Goal: Task Accomplishment & Management: Use online tool/utility

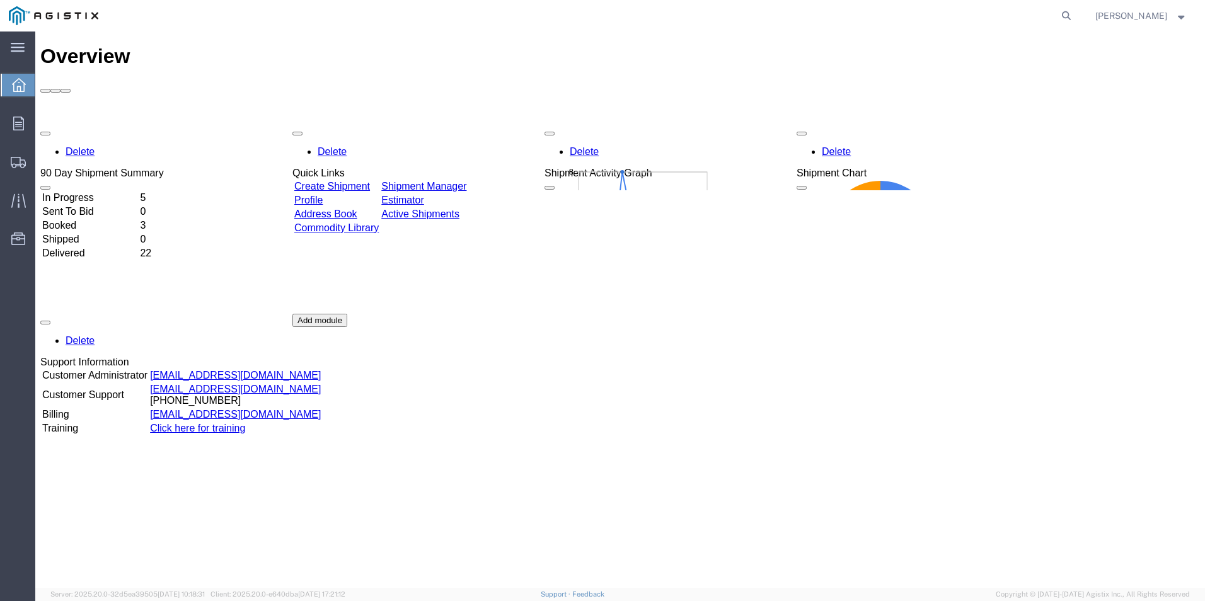
click at [367, 181] on link "Create Shipment" at bounding box center [332, 186] width 76 height 11
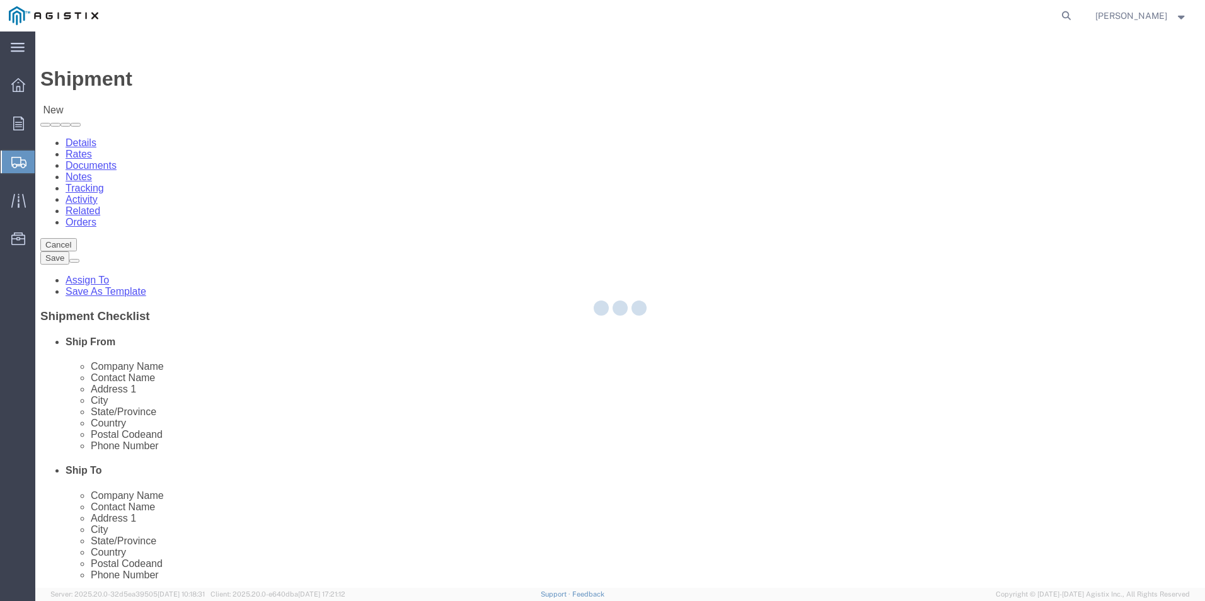
select select
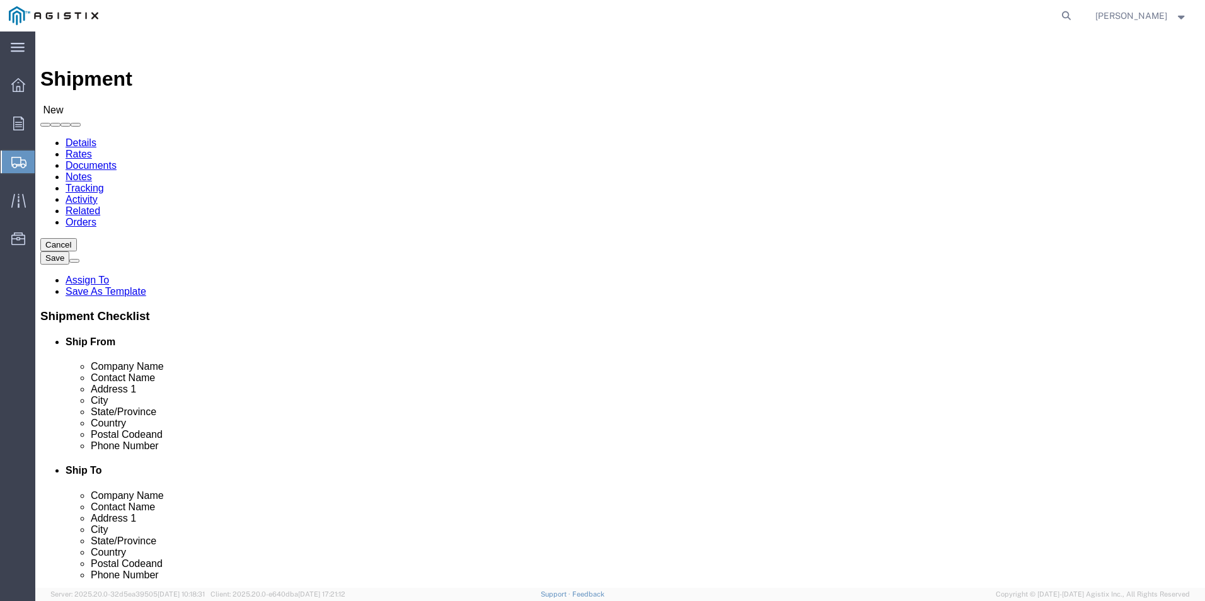
click select "Select PG&E [PERSON_NAME] Ladder Co Inc"
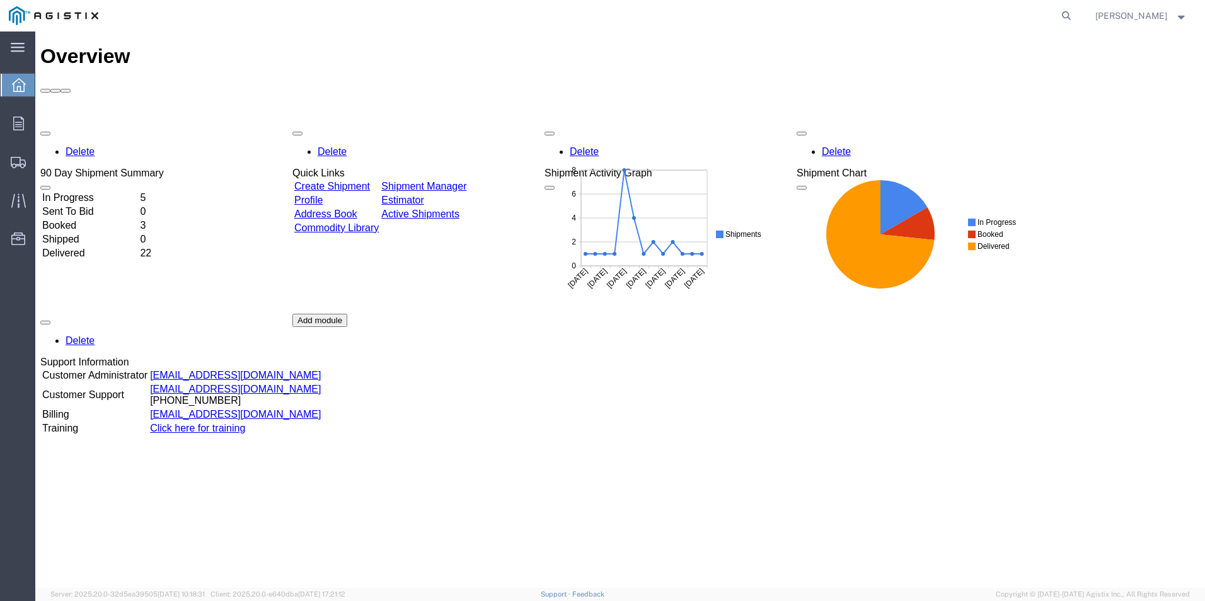
click at [370, 181] on link "Create Shipment" at bounding box center [332, 186] width 76 height 11
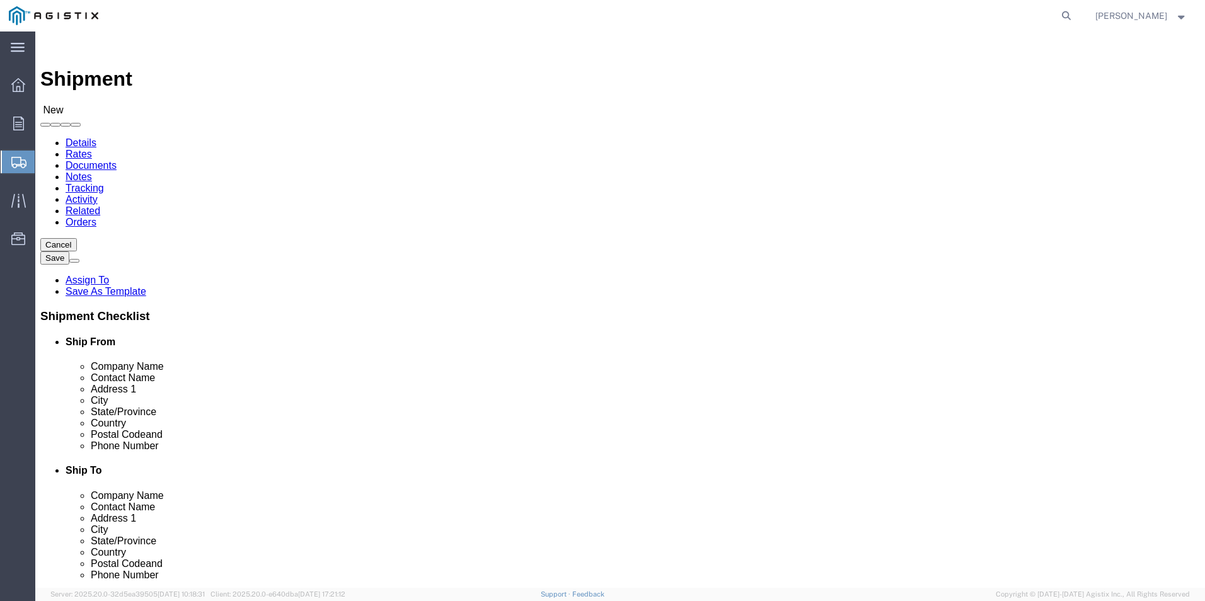
click select "Select PG&E [PERSON_NAME] Ladder Co Inc"
